Goal: Communication & Community: Answer question/provide support

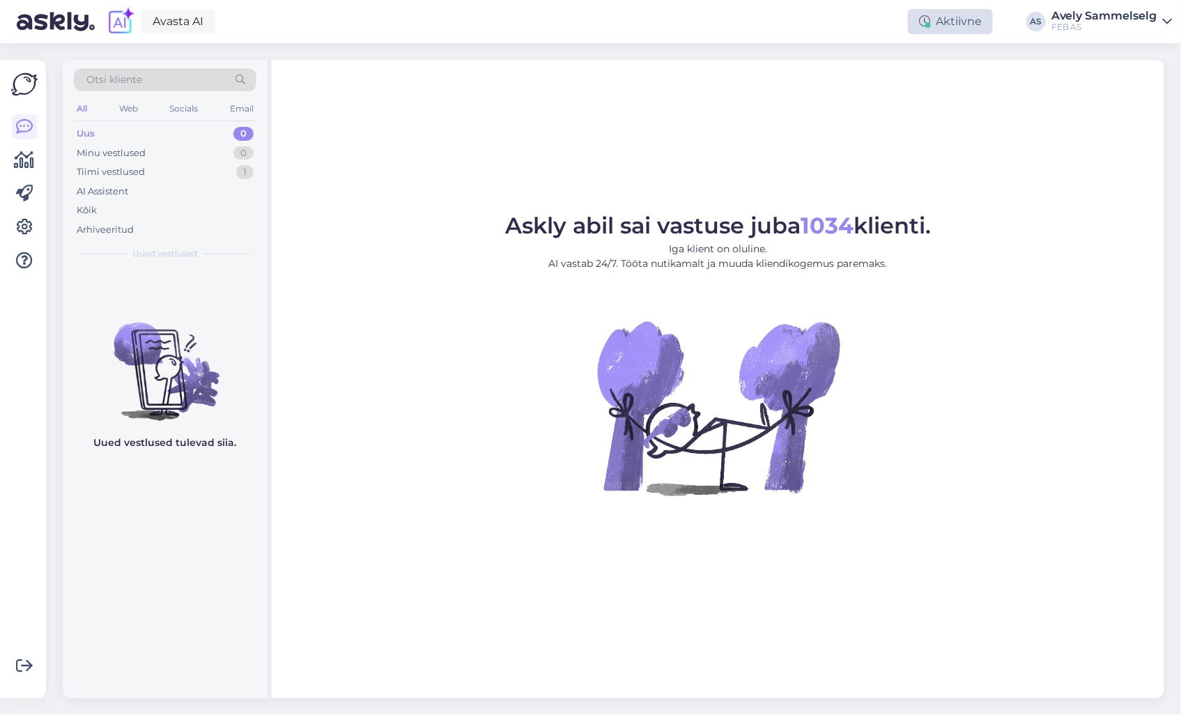
click at [947, 22] on div "Aktiivne" at bounding box center [950, 21] width 85 height 25
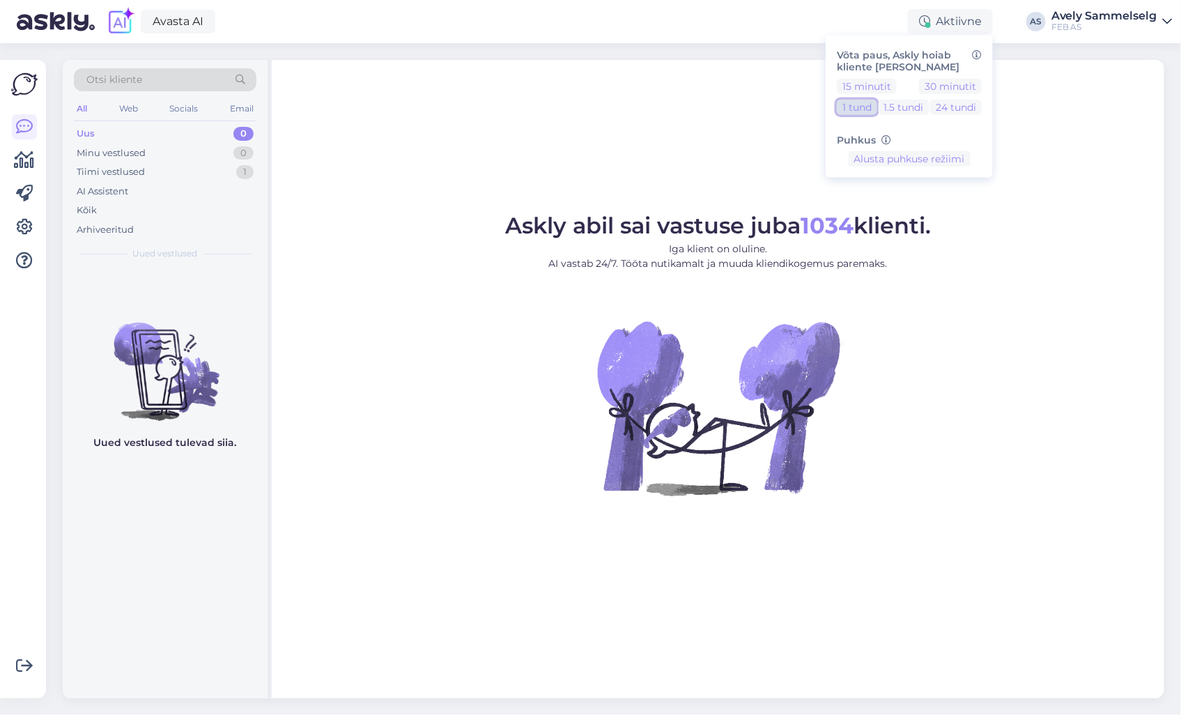
click at [872, 107] on button "1 tund" at bounding box center [857, 106] width 40 height 15
click at [915, 206] on button "Lõpeta paus" at bounding box center [909, 202] width 70 height 15
click at [198, 175] on div "Tiimi vestlused 1" at bounding box center [165, 172] width 183 height 20
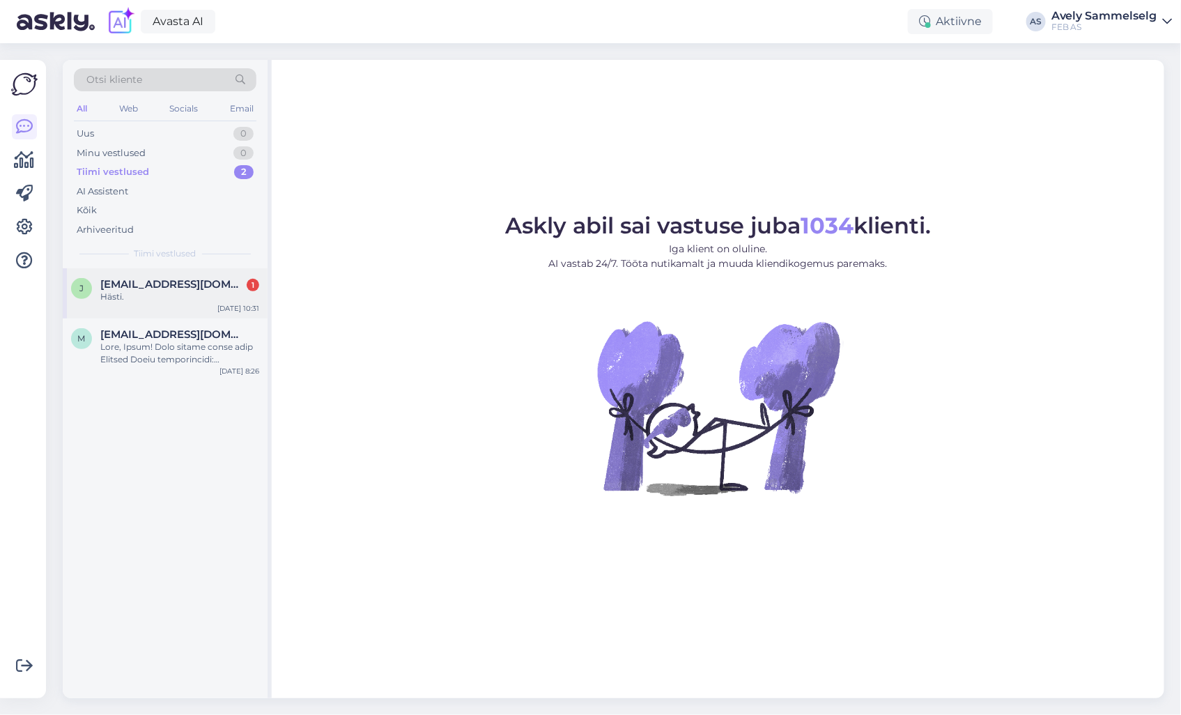
click at [165, 294] on div "Hästi." at bounding box center [179, 297] width 159 height 13
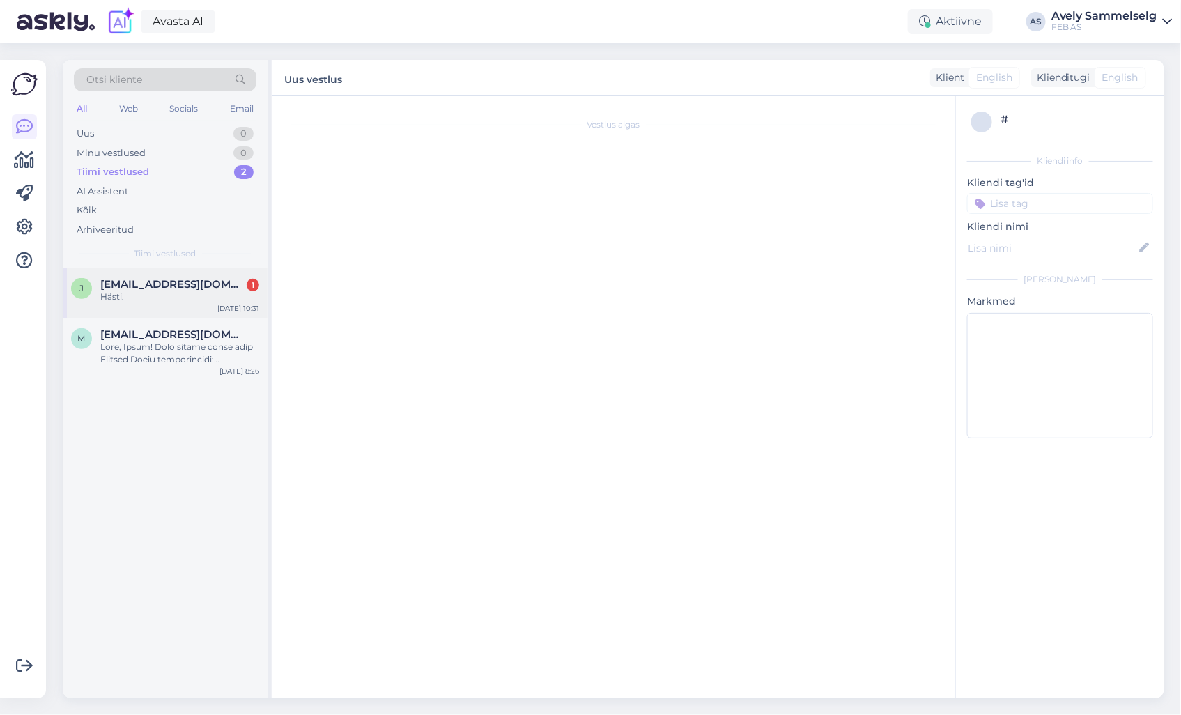
scroll to position [296, 0]
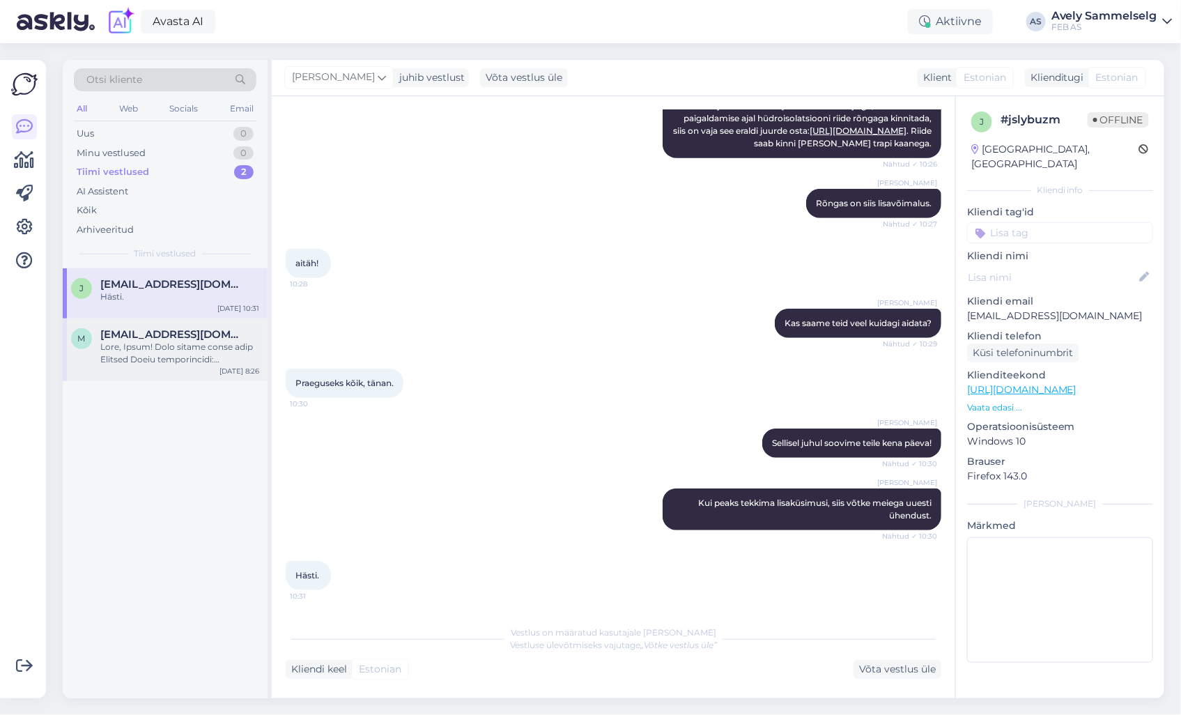
click at [157, 362] on div at bounding box center [179, 353] width 159 height 25
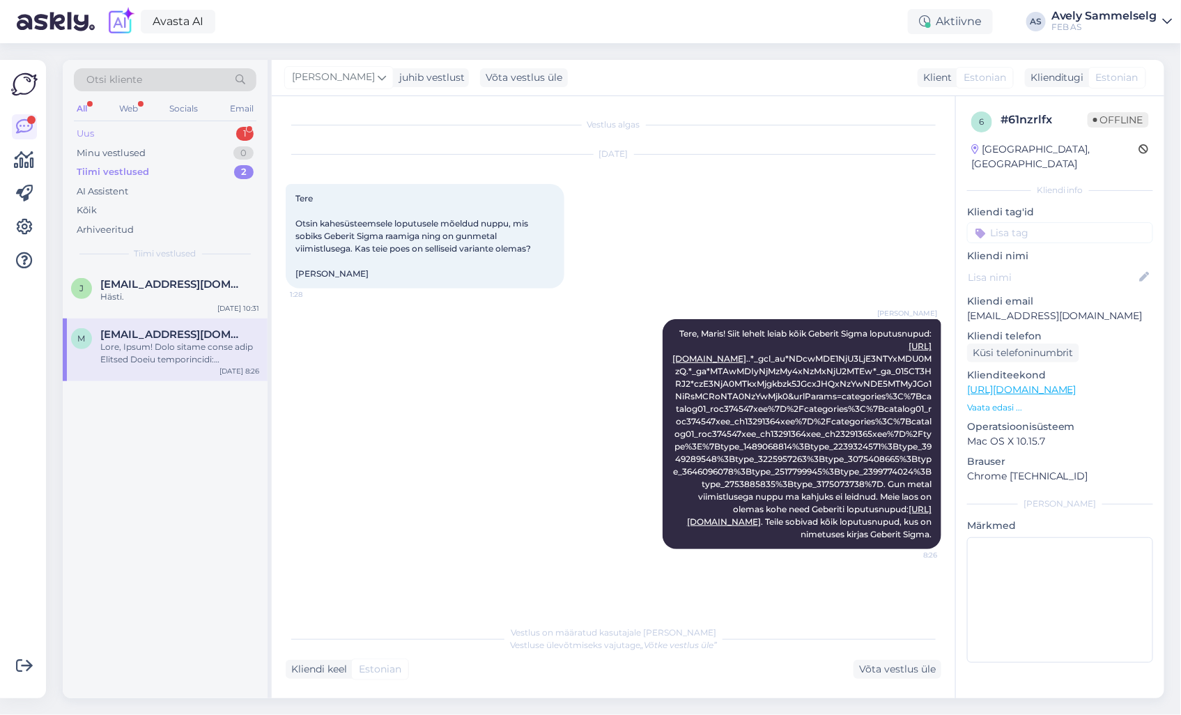
click at [155, 133] on div "Uus 1" at bounding box center [165, 134] width 183 height 20
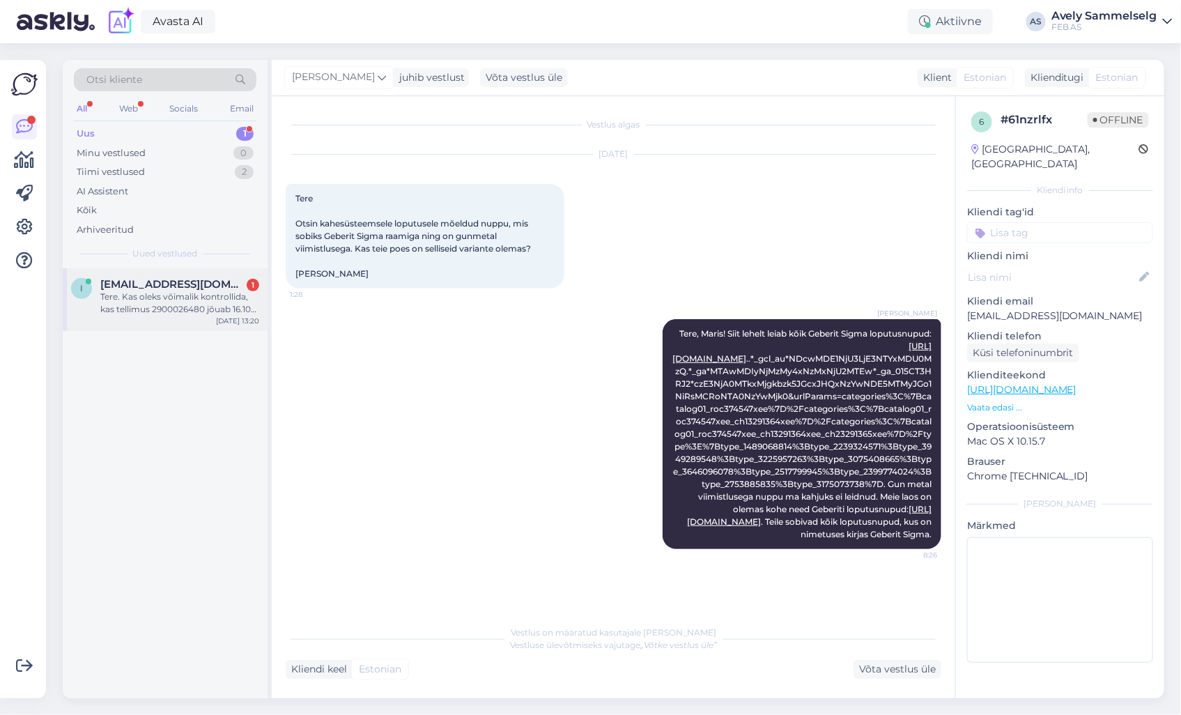
click at [139, 288] on span "[EMAIL_ADDRESS][DOMAIN_NAME]" at bounding box center [172, 284] width 145 height 13
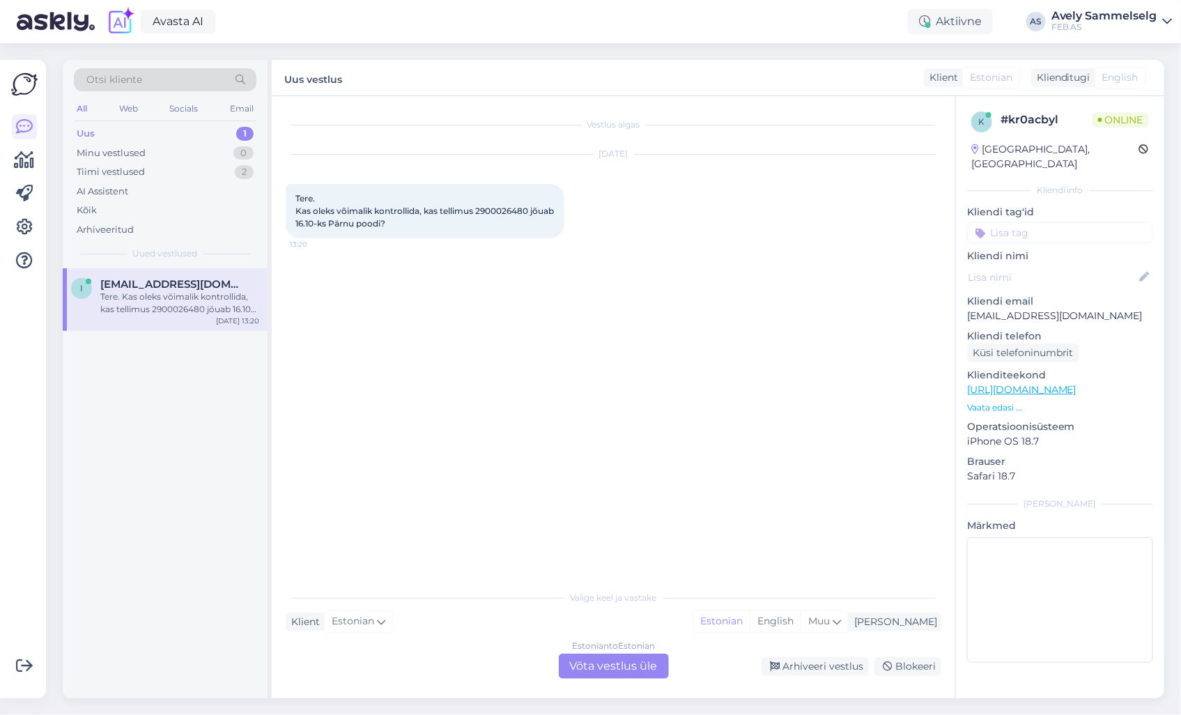
click at [636, 674] on div "Estonian to Estonian Võta vestlus üle" at bounding box center [614, 665] width 110 height 25
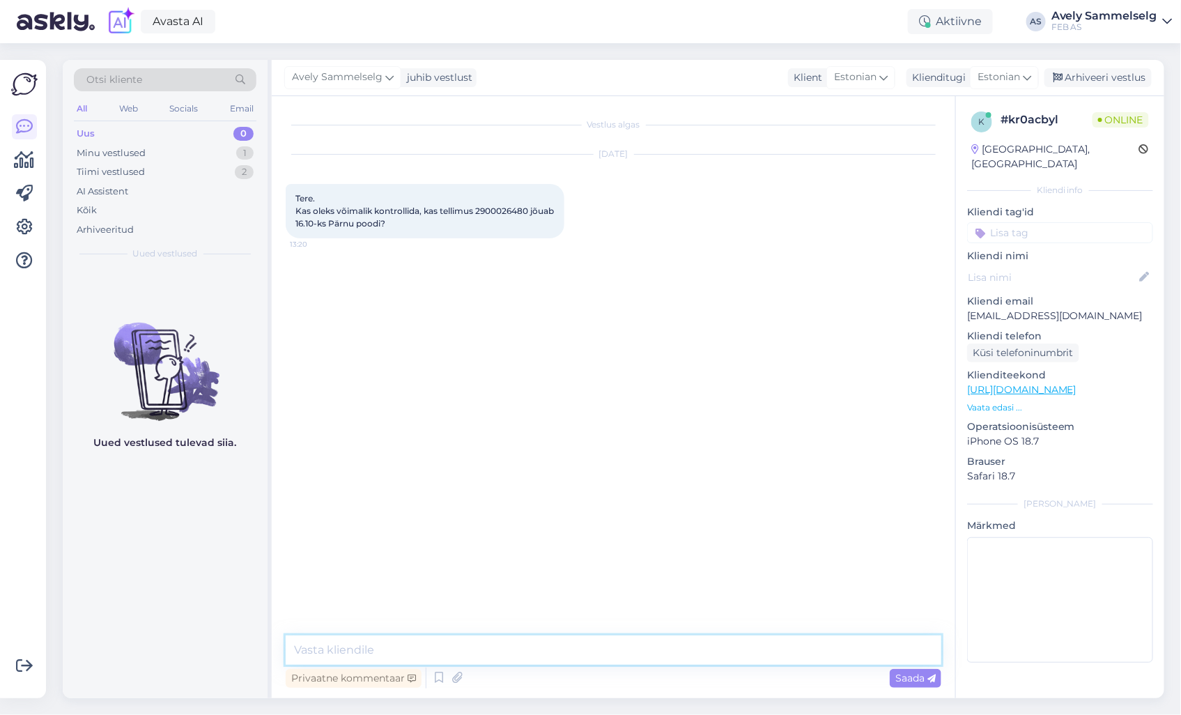
click at [637, 638] on textarea at bounding box center [614, 649] width 656 height 29
type textarea "Tere! Kohe vaatan"
click at [709, 641] on textarea at bounding box center [614, 649] width 656 height 29
click at [387, 648] on textarea "Teie tellimus on Pärnu kaupluses," at bounding box center [614, 649] width 656 height 29
click at [516, 645] on textarea "Teie tellimus on juba Pärnu kaupluses," at bounding box center [614, 649] width 656 height 29
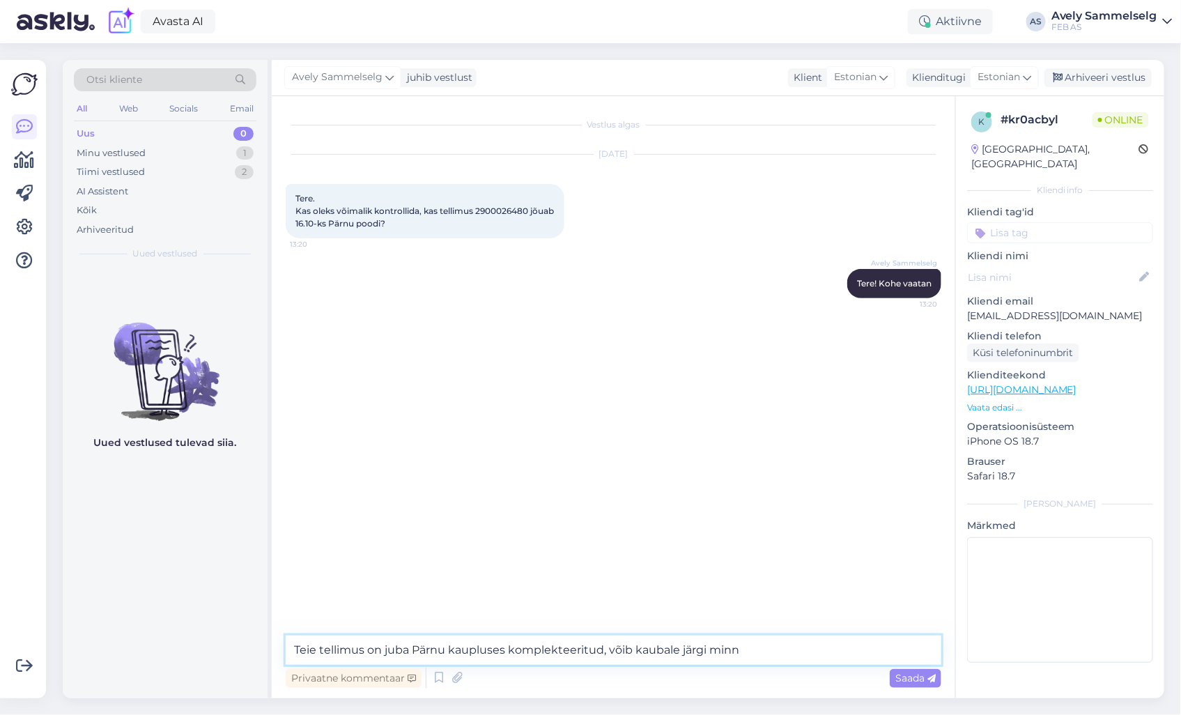
type textarea "Teie tellimus on juba Pärnu kaupluses komplekteeritud, võib kaubale järgi minna"
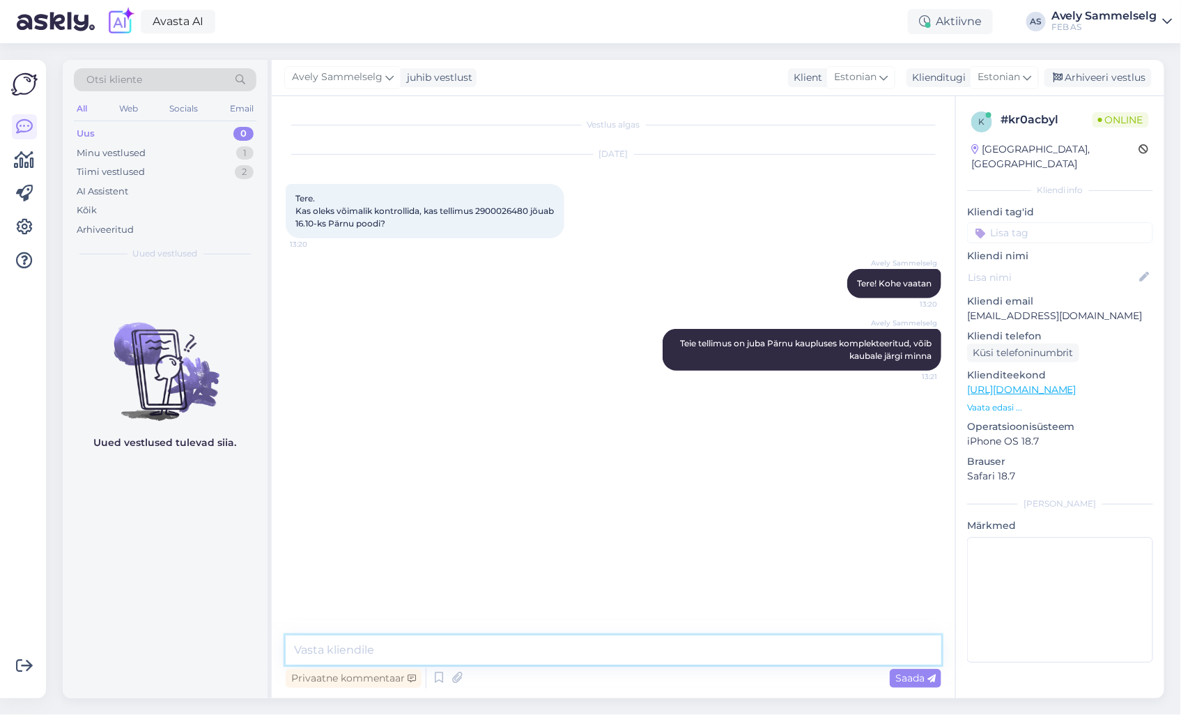
click at [554, 658] on textarea at bounding box center [614, 649] width 656 height 29
type textarea "Kas saan hetkel veel kuidagi abiks olla?"
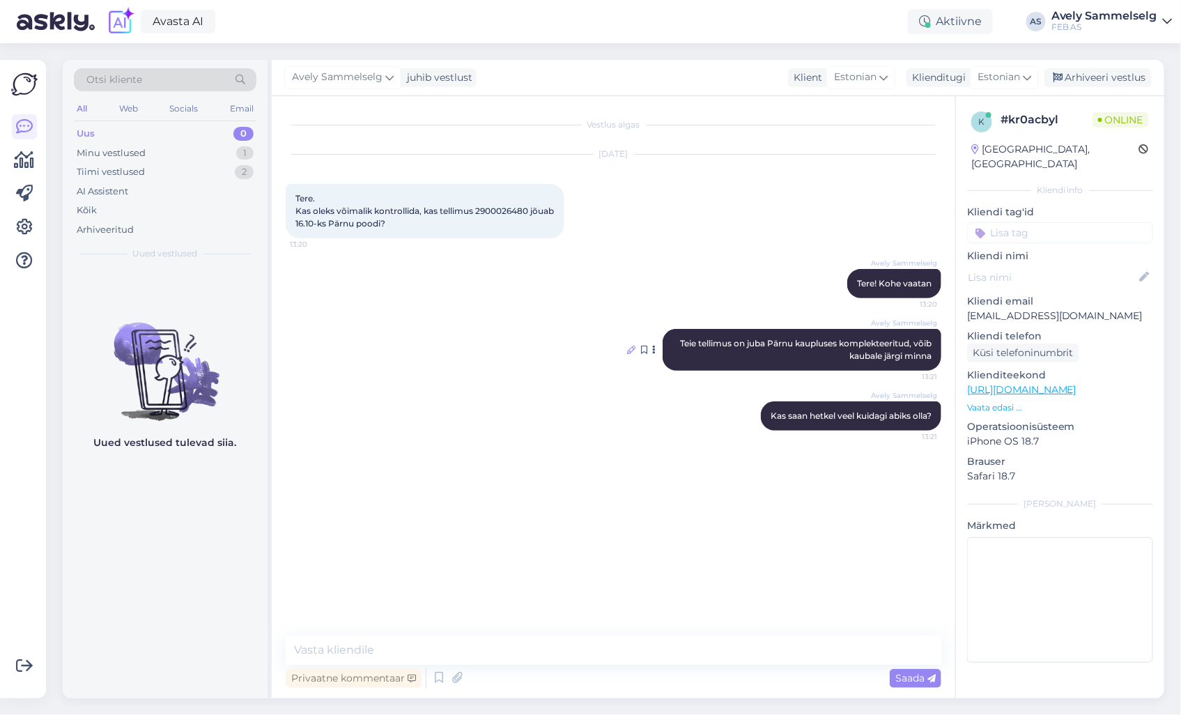
click at [629, 349] on icon at bounding box center [631, 350] width 8 height 8
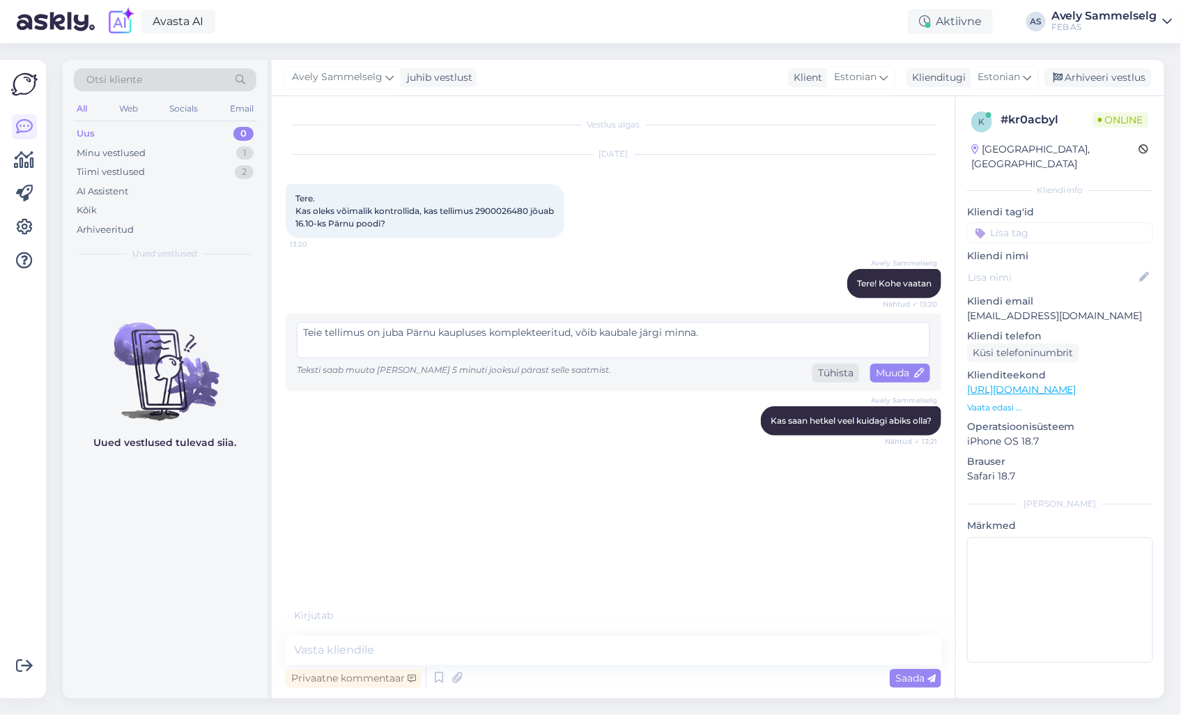
type textarea "Teie tellimus on juba Pärnu kaupluses komplekteeritud, võib kaubale järgi minna."
click at [841, 371] on div "Tühista" at bounding box center [835, 373] width 47 height 19
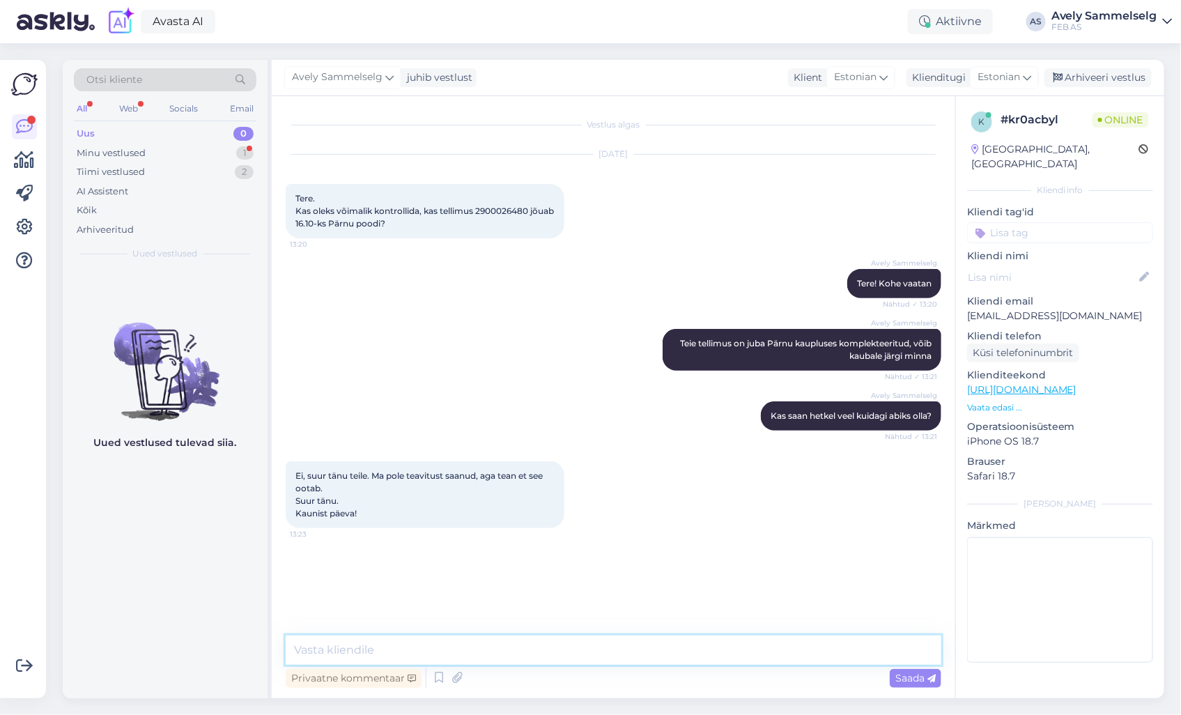
click at [479, 652] on textarea at bounding box center [614, 649] width 656 height 29
click at [511, 655] on textarea at bounding box center [614, 649] width 656 height 29
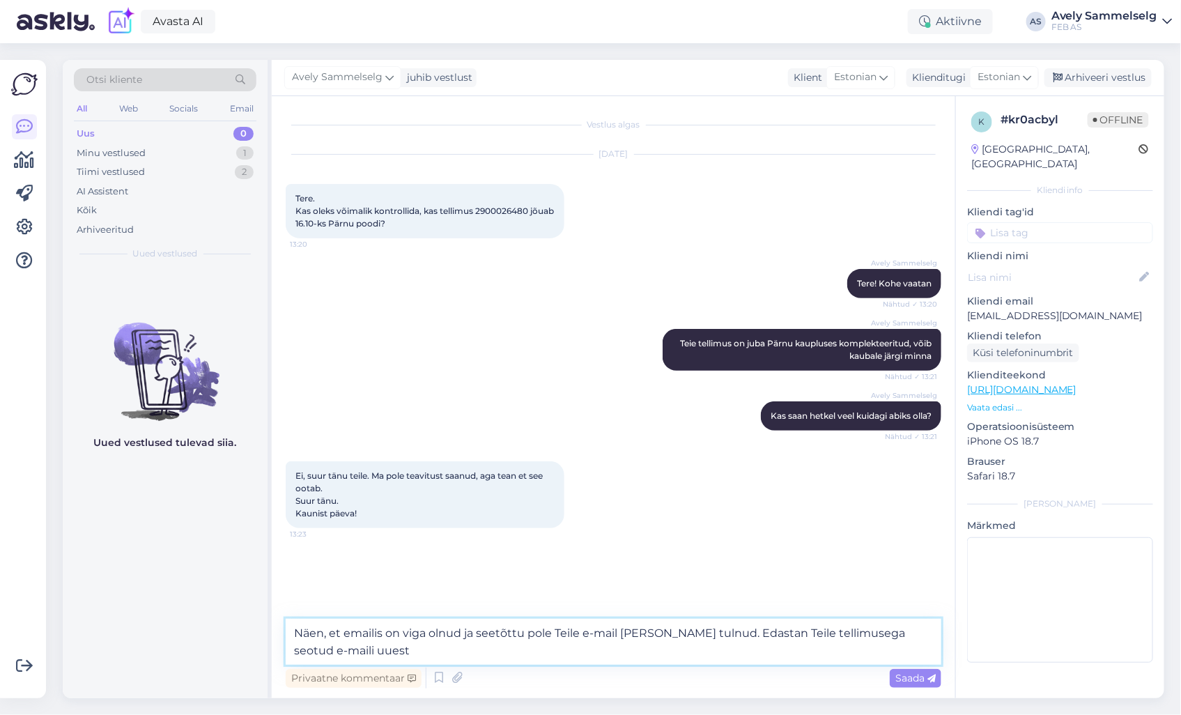
type textarea "Näen, et emailis on viga olnud ja seetõttu pole Teile e-mail [PERSON_NAME] tuln…"
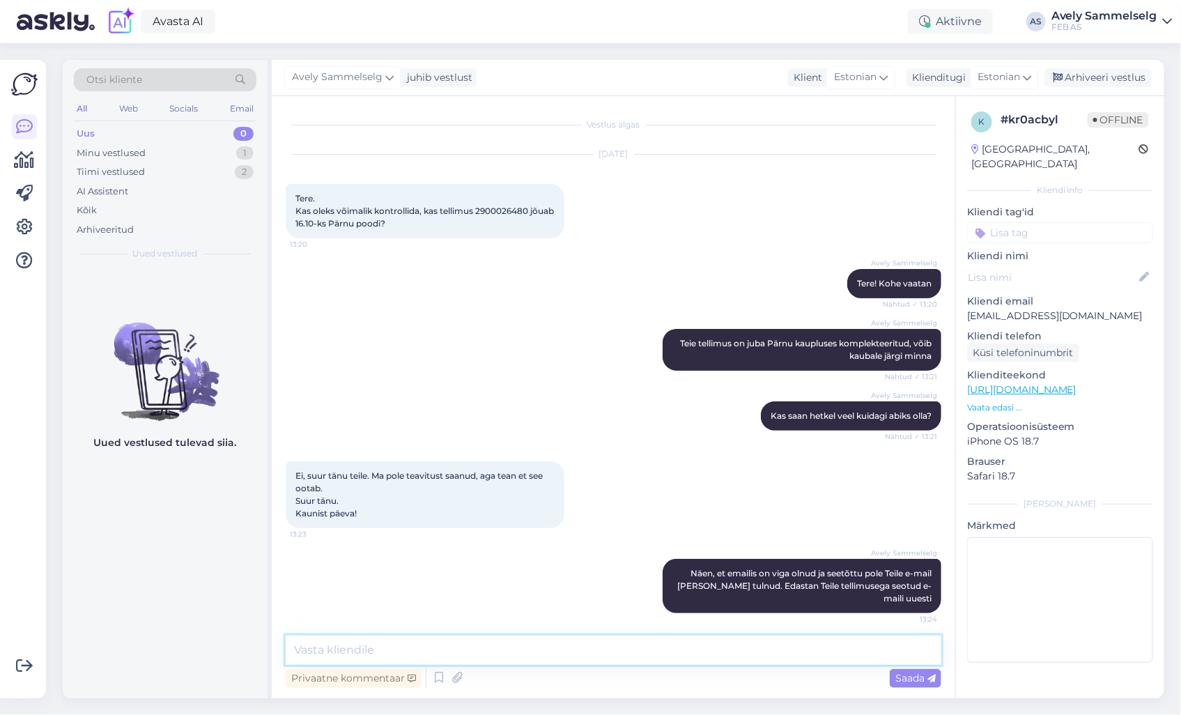
scroll to position [4, 0]
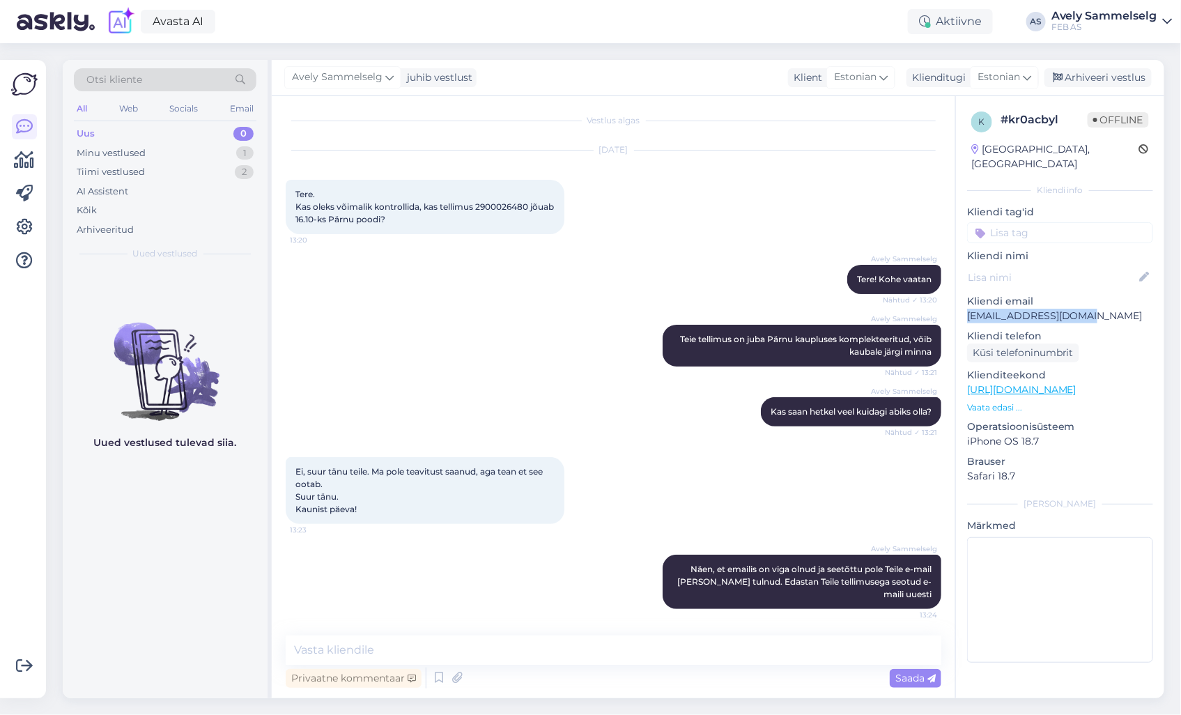
drag, startPoint x: 1087, startPoint y: 302, endPoint x: 960, endPoint y: 302, distance: 126.8
click at [960, 302] on div "k # kr0acbyl Offline [GEOGRAPHIC_DATA], [GEOGRAPHIC_DATA] Kliendi info Kliendi …" at bounding box center [1060, 389] width 208 height 587
copy p "[EMAIL_ADDRESS][DOMAIN_NAME]"
click at [578, 642] on textarea at bounding box center [614, 649] width 656 height 29
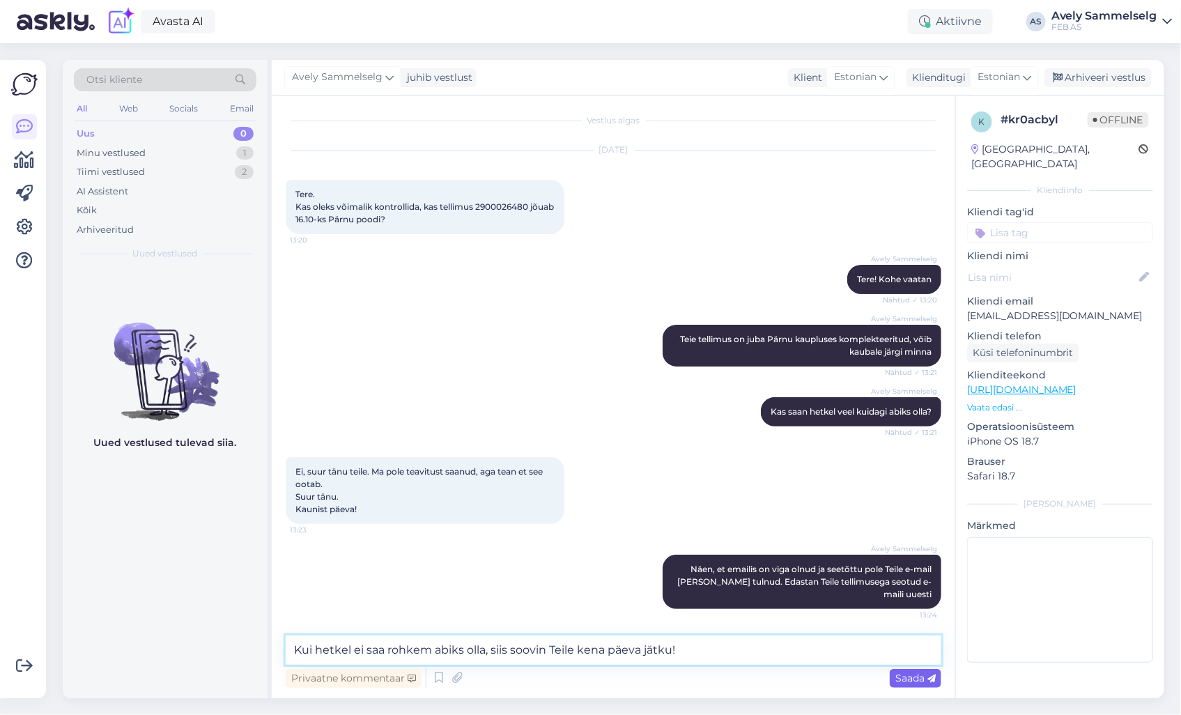
type textarea "Kui hetkel ei saa rohkem abiks olla, siis soovin Teile kena päeva jätku!"
click at [895, 676] on span "Saada" at bounding box center [915, 678] width 40 height 13
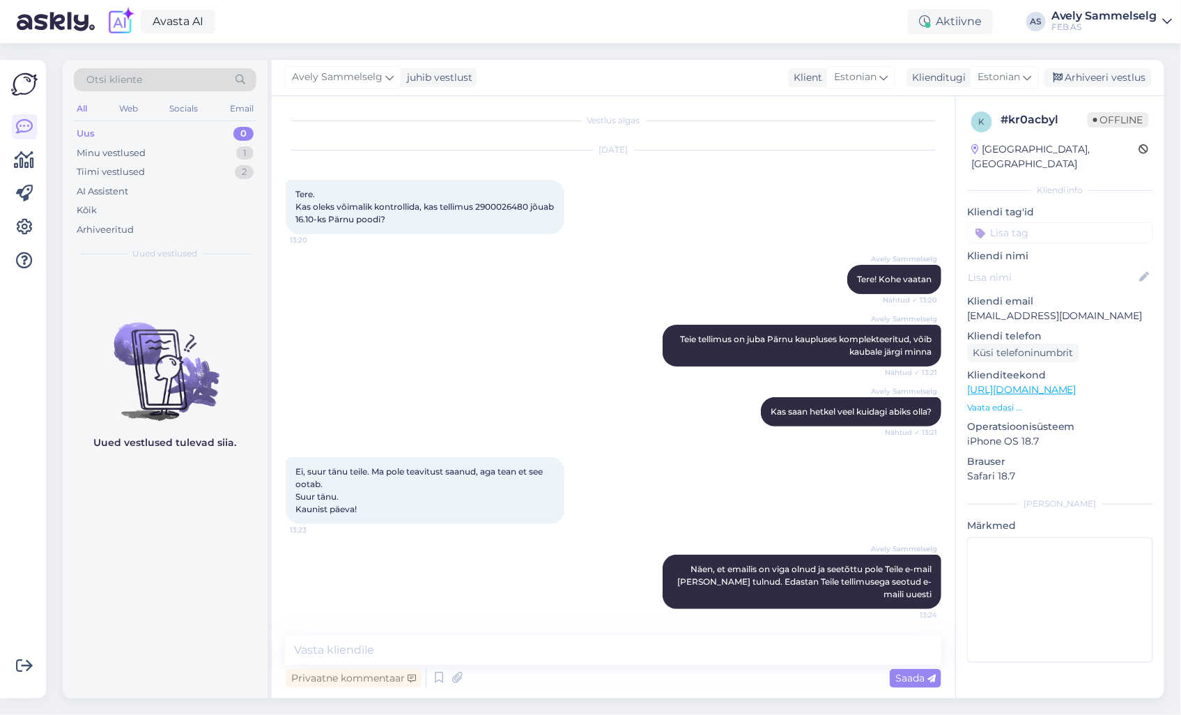
scroll to position [77, 0]
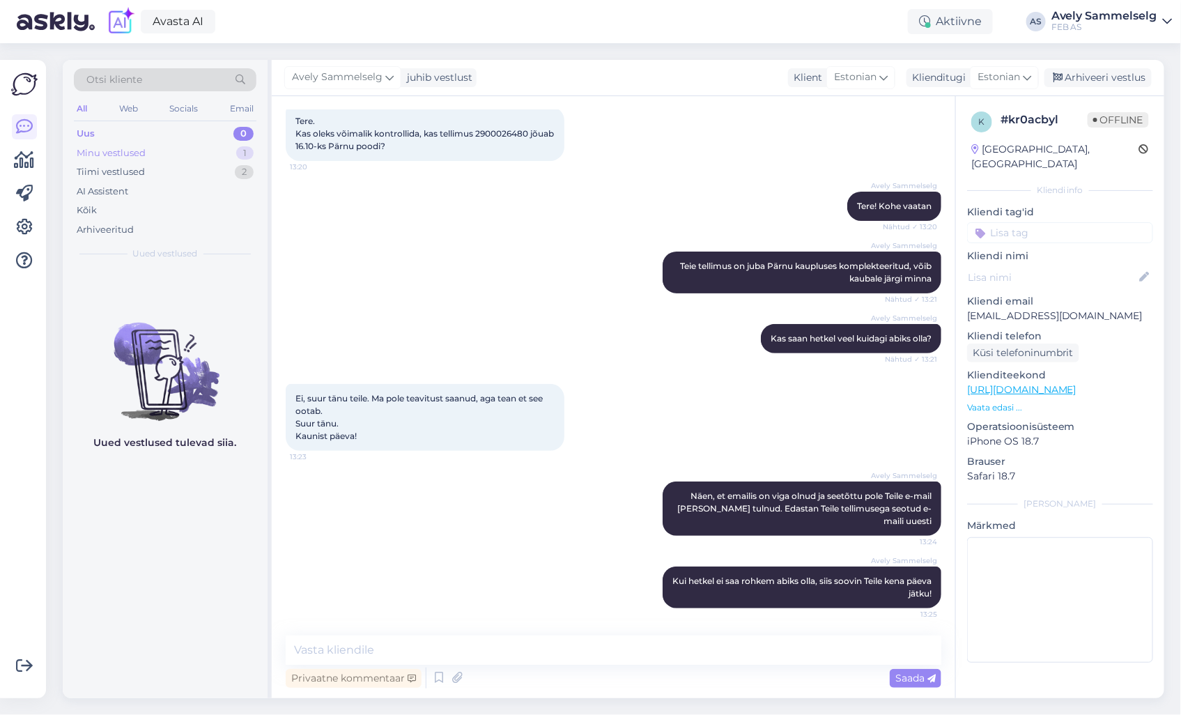
click at [142, 148] on div "Minu vestlused" at bounding box center [111, 153] width 69 height 14
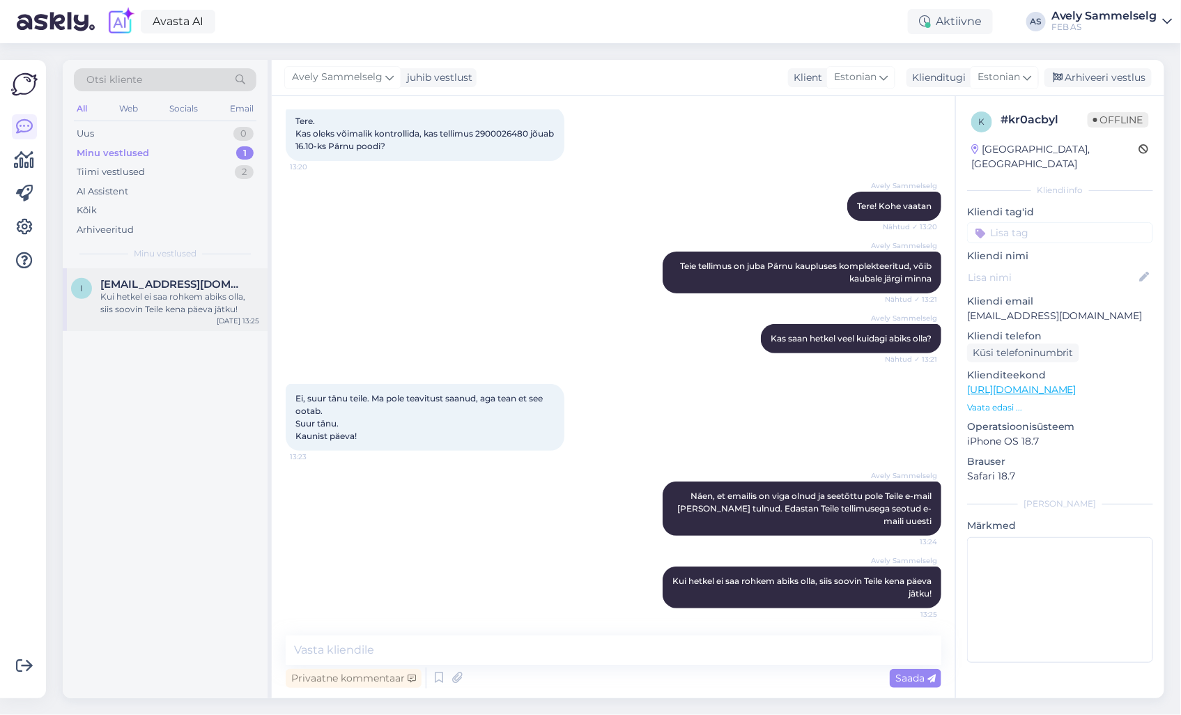
click at [169, 293] on div "Kui hetkel ei saa rohkem abiks olla, siis soovin Teile kena päeva jätku!" at bounding box center [179, 303] width 159 height 25
click at [1090, 84] on div "Arhiveeri vestlus" at bounding box center [1097, 77] width 107 height 19
